Goal: Task Accomplishment & Management: Manage account settings

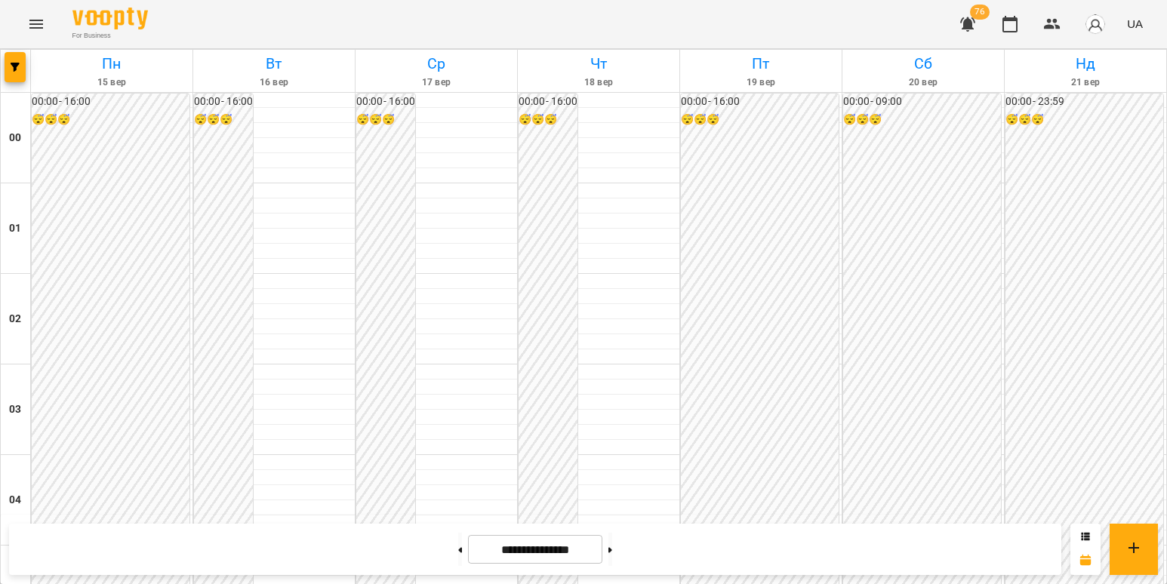
scroll to position [679, 0]
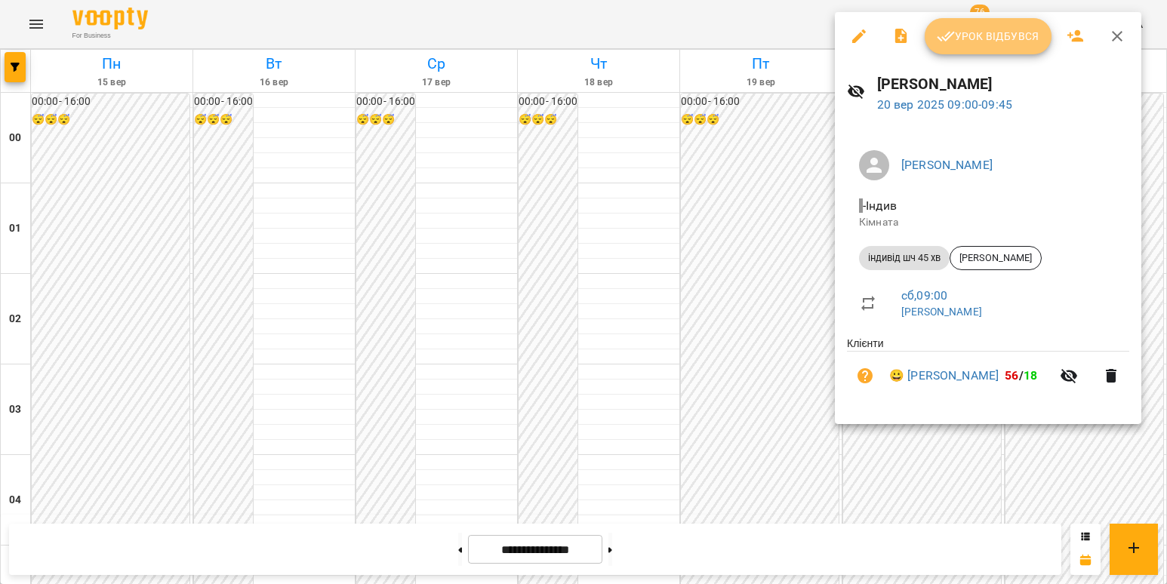
click at [1015, 36] on span "Урок відбувся" at bounding box center [988, 36] width 103 height 18
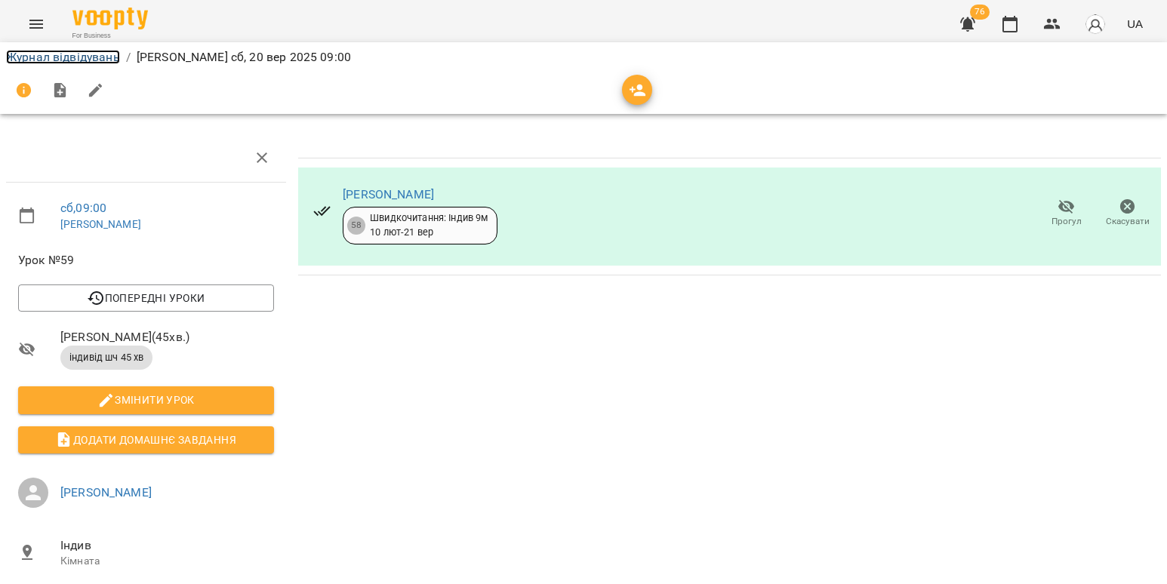
click at [91, 54] on link "Журнал відвідувань" at bounding box center [63, 57] width 114 height 14
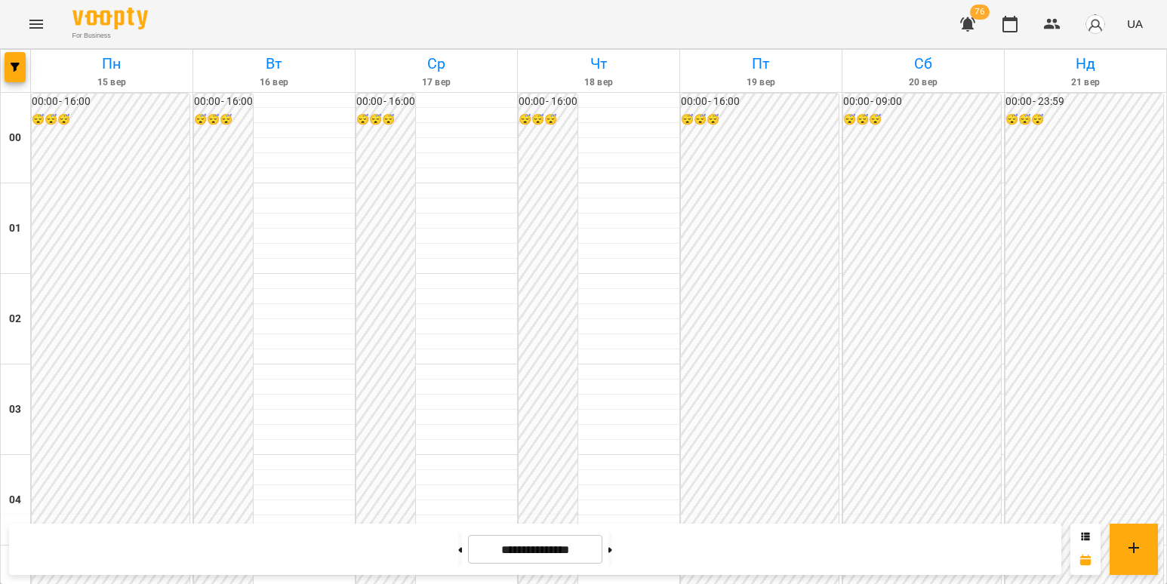
scroll to position [679, 0]
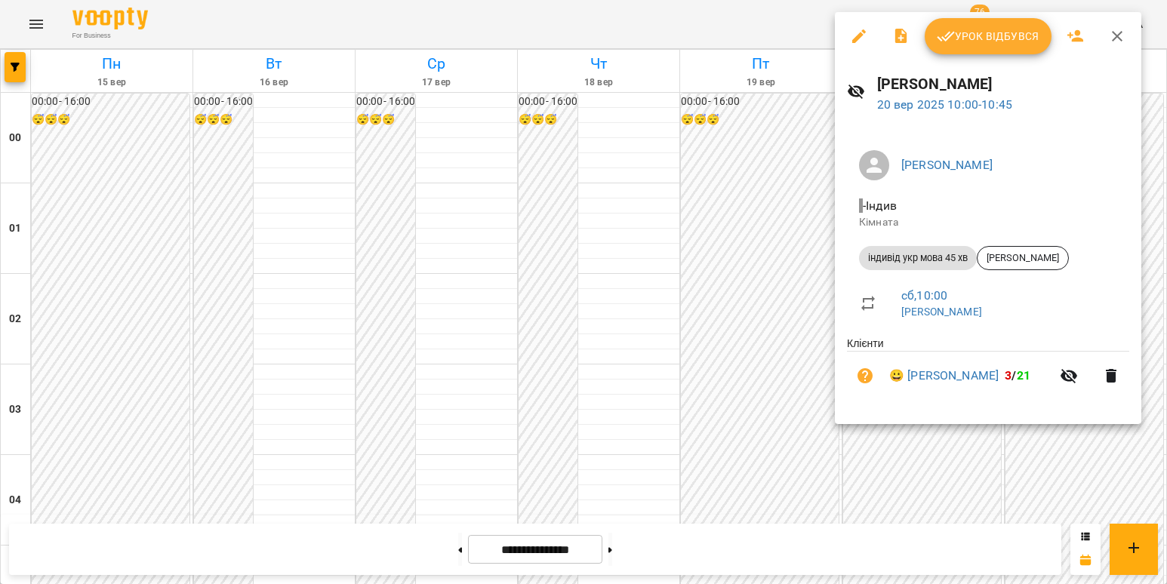
click at [1006, 35] on span "Урок відбувся" at bounding box center [988, 36] width 103 height 18
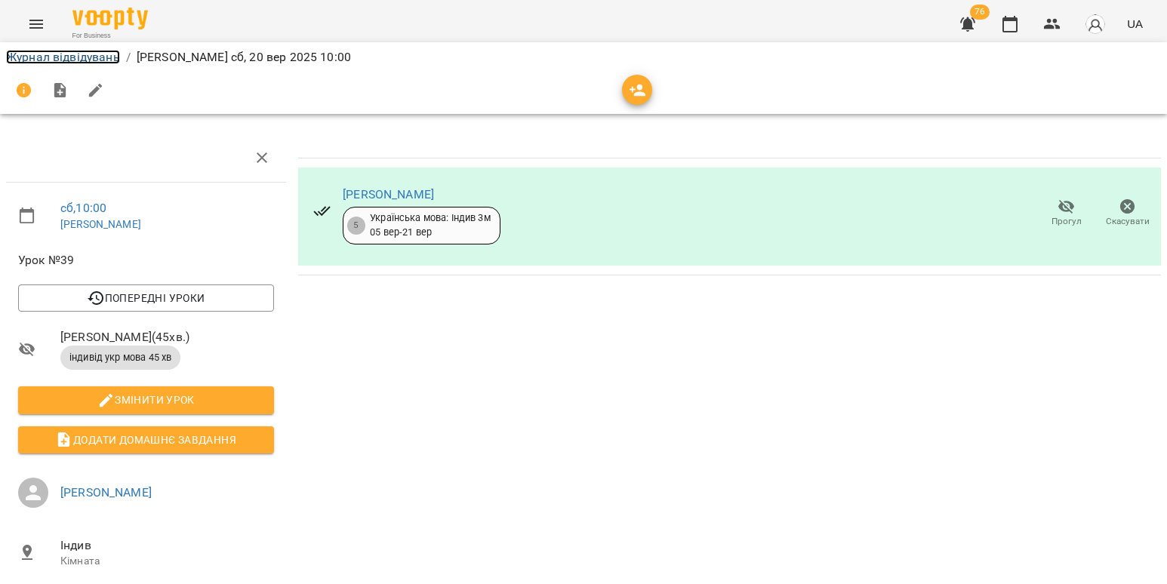
click at [60, 50] on link "Журнал відвідувань" at bounding box center [63, 57] width 114 height 14
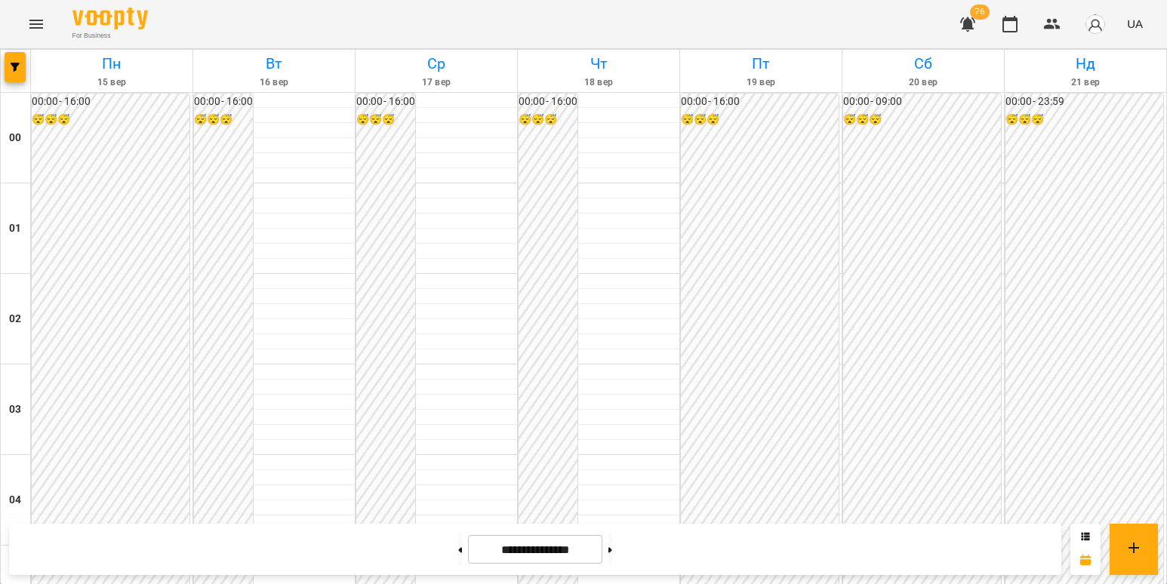
scroll to position [830, 0]
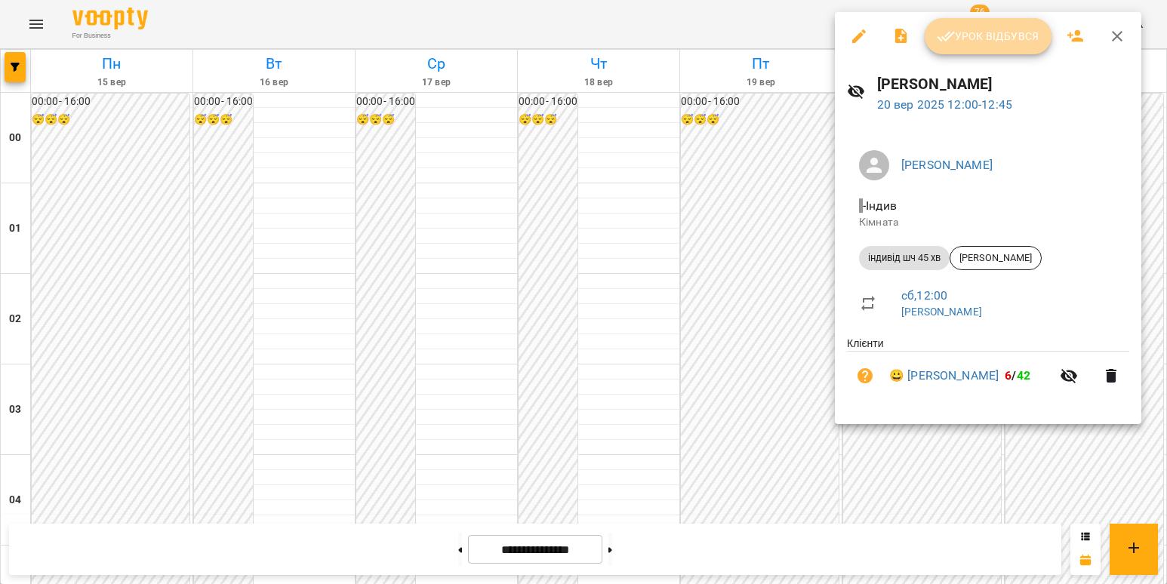
click at [963, 35] on span "Урок відбувся" at bounding box center [988, 36] width 103 height 18
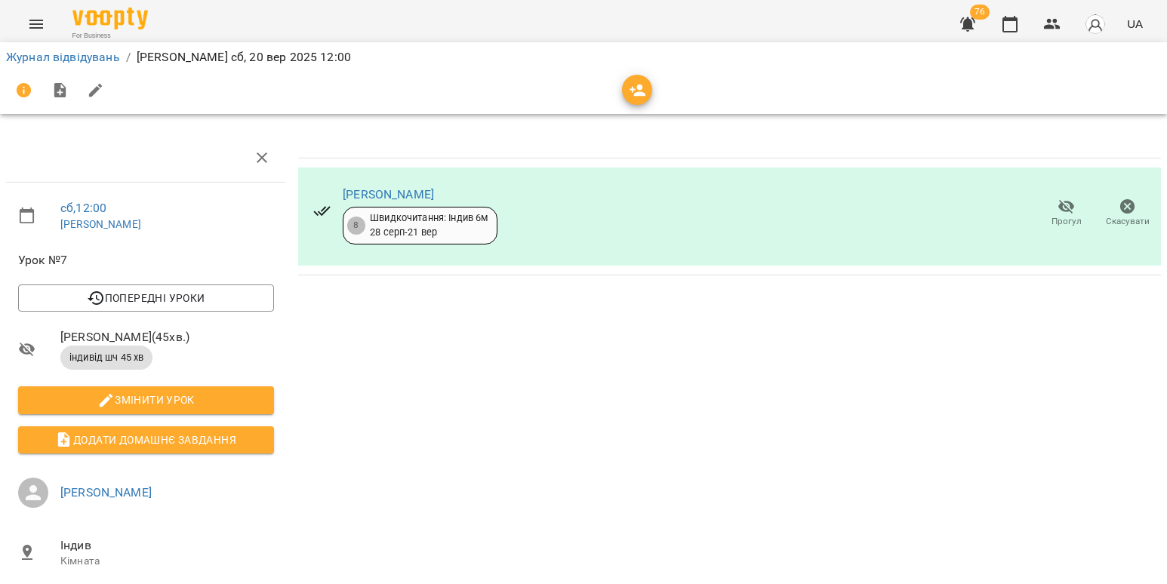
click at [42, 47] on div "Журнал відвідувань / [PERSON_NAME] [DATE] 12:00" at bounding box center [583, 57] width 1161 height 24
click at [48, 54] on link "Журнал відвідувань" at bounding box center [63, 57] width 114 height 14
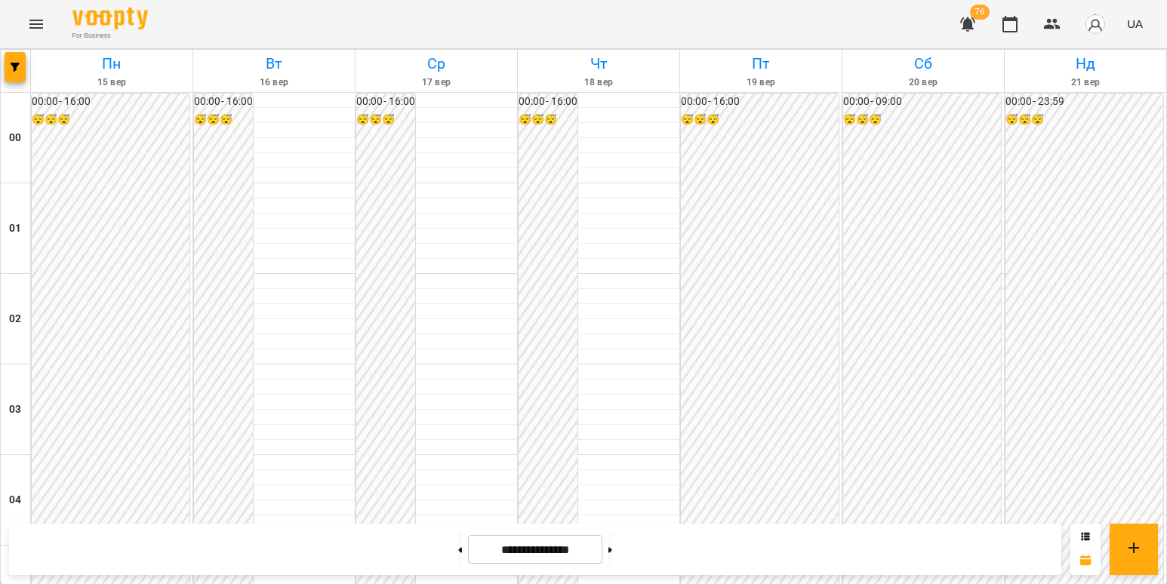
scroll to position [1057, 0]
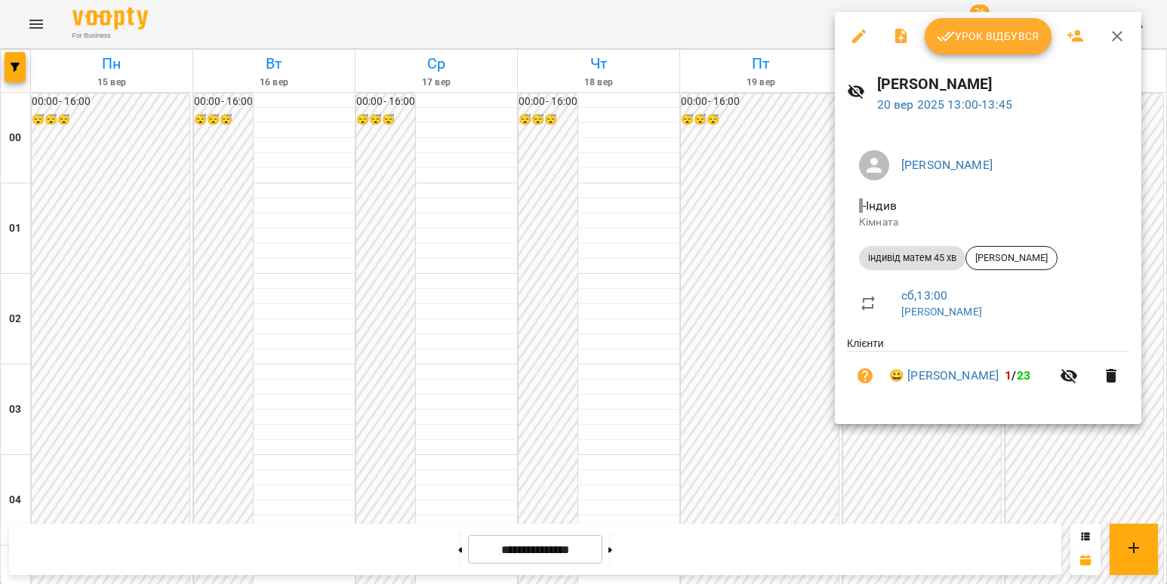
click at [935, 45] on button "Урок відбувся" at bounding box center [988, 36] width 127 height 36
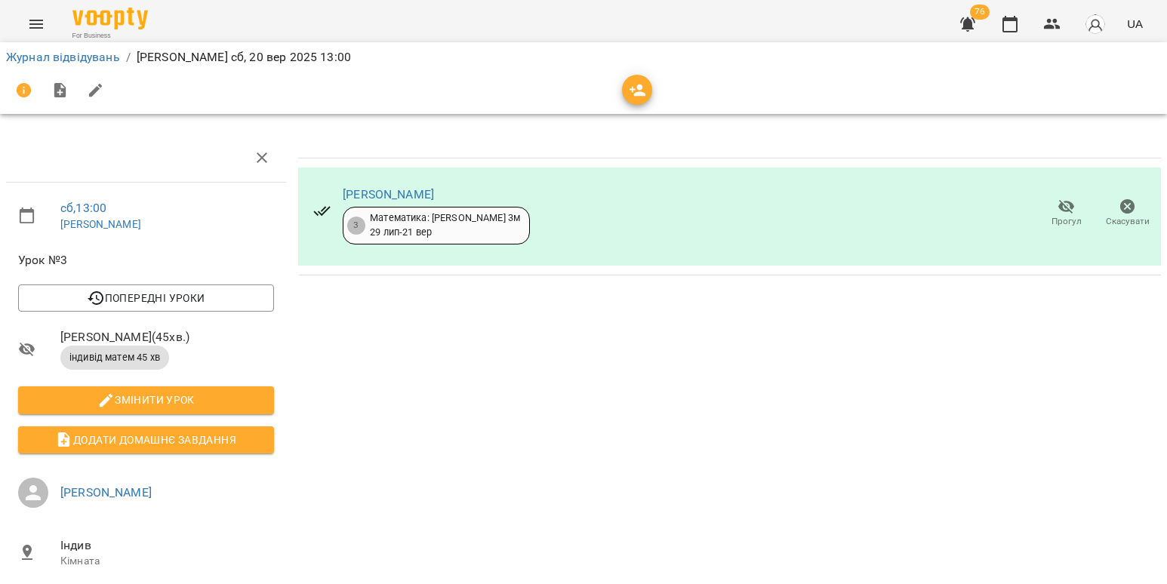
click at [77, 70] on div at bounding box center [583, 90] width 1161 height 42
click at [78, 63] on link "Журнал відвідувань" at bounding box center [63, 57] width 114 height 14
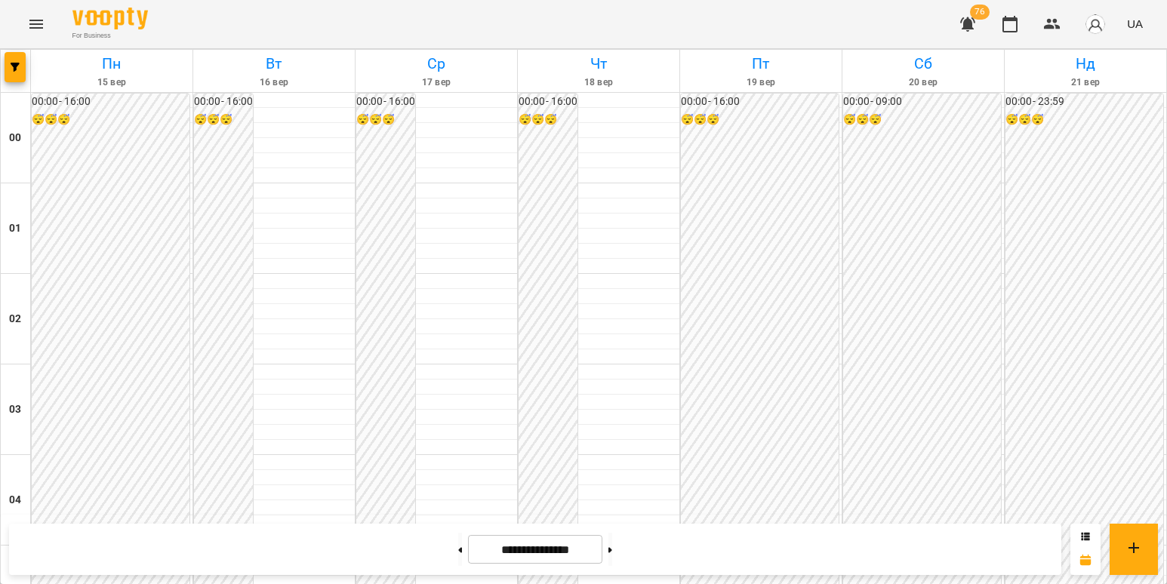
scroll to position [1510, 0]
click at [612, 548] on button at bounding box center [610, 549] width 4 height 33
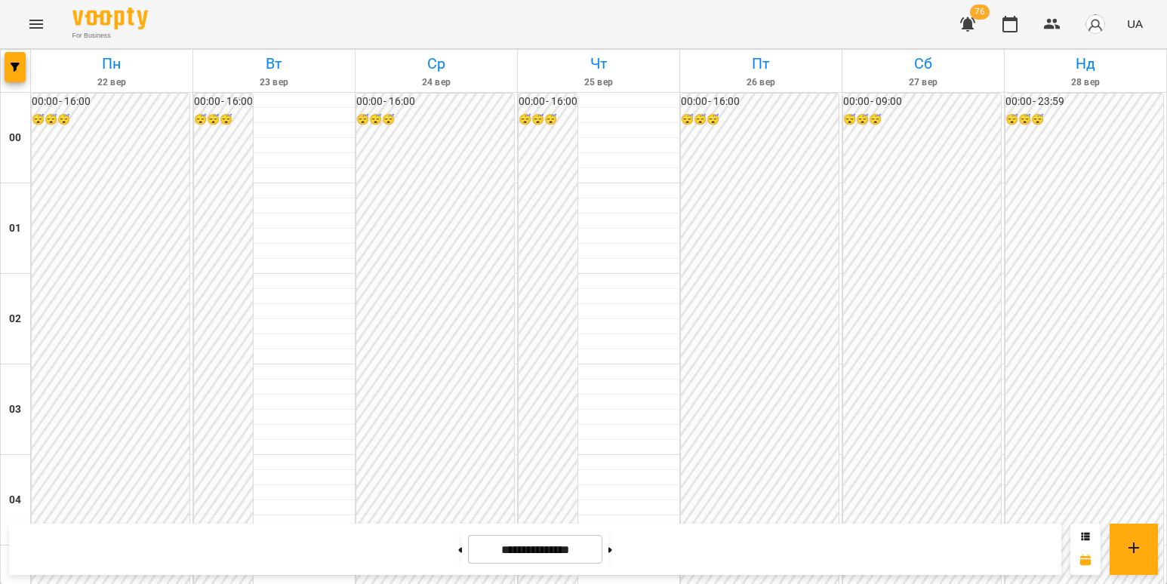
scroll to position [1600, 0]
click at [458, 550] on icon at bounding box center [460, 550] width 4 height 6
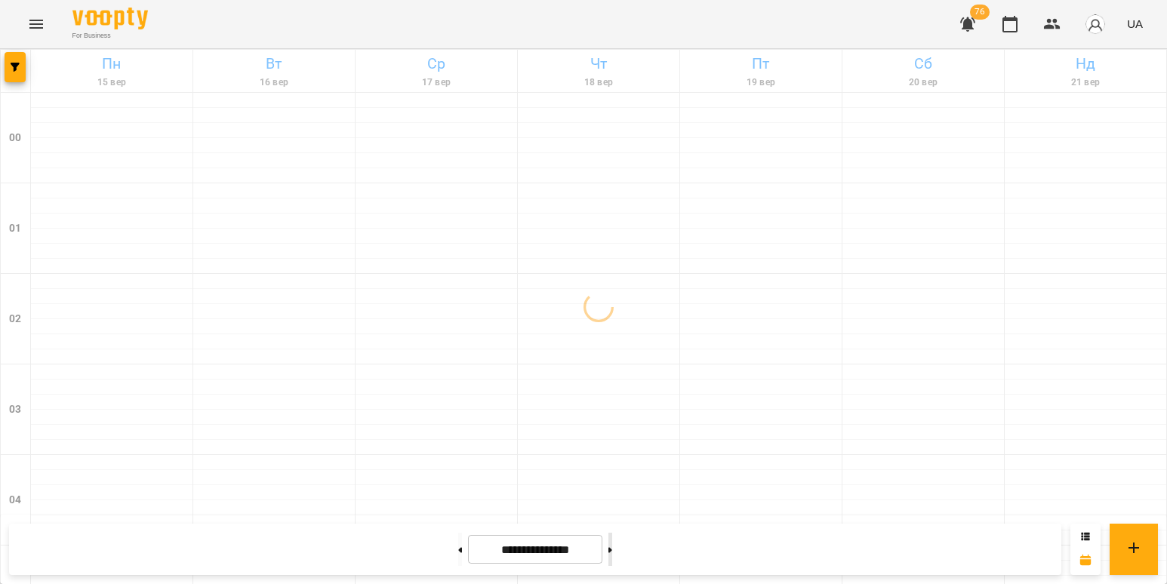
click at [612, 551] on button at bounding box center [610, 549] width 4 height 33
type input "**********"
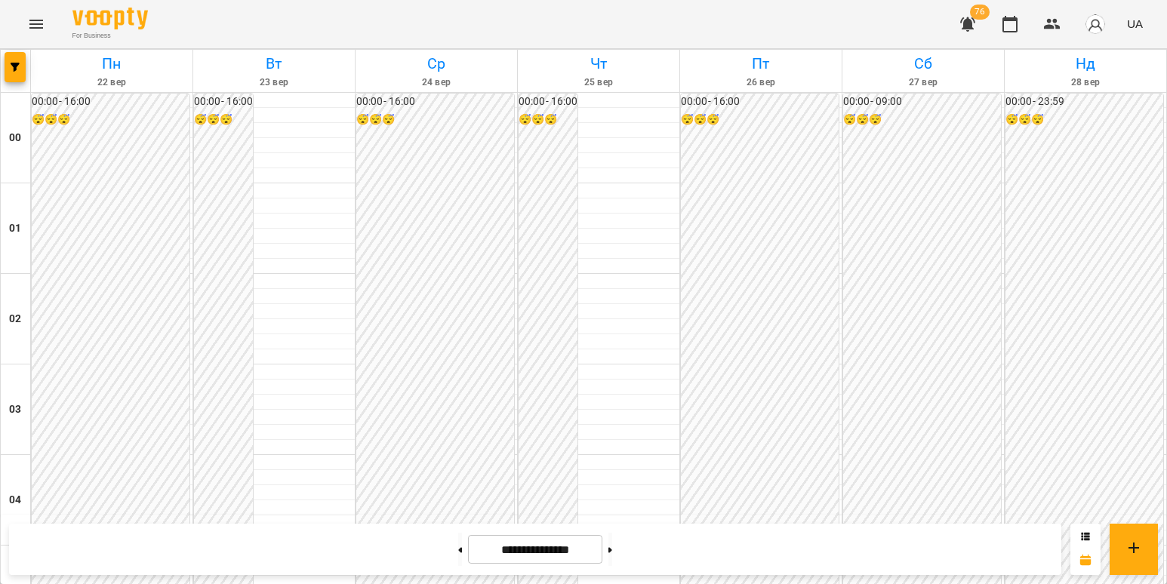
scroll to position [1751, 0]
